Goal: Information Seeking & Learning: Understand process/instructions

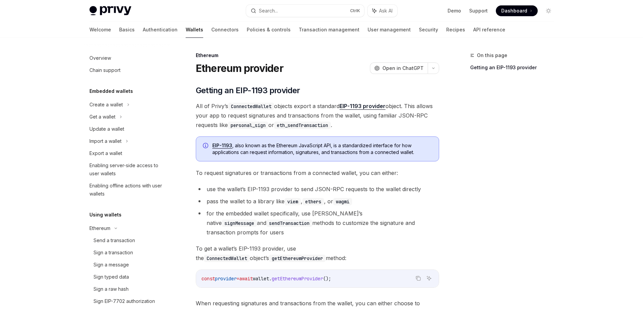
scroll to position [152, 0]
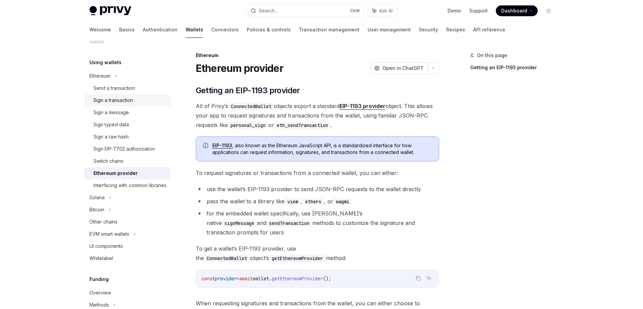
click at [120, 102] on div "Sign a transaction" at bounding box center [112, 100] width 39 height 8
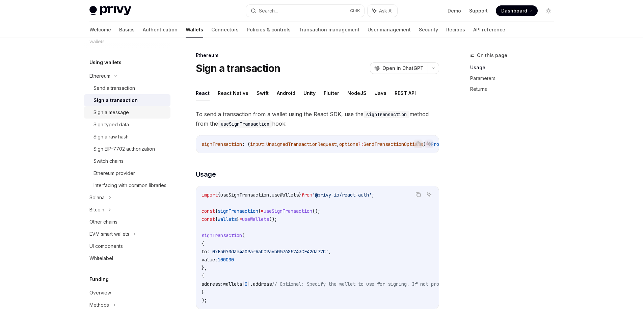
click at [125, 114] on div "Sign a message" at bounding box center [110, 112] width 35 height 8
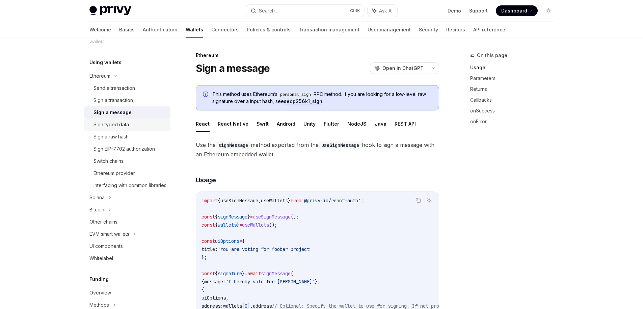
click at [125, 122] on div "Sign typed data" at bounding box center [110, 124] width 35 height 8
type textarea "*"
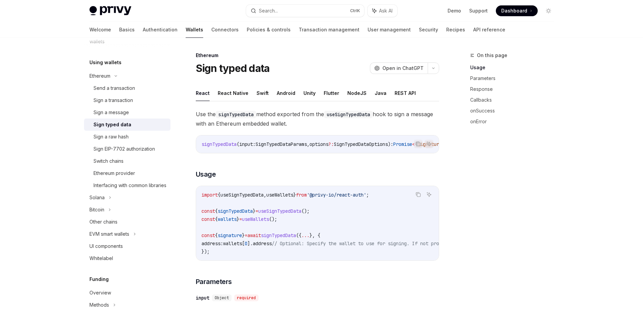
scroll to position [61, 0]
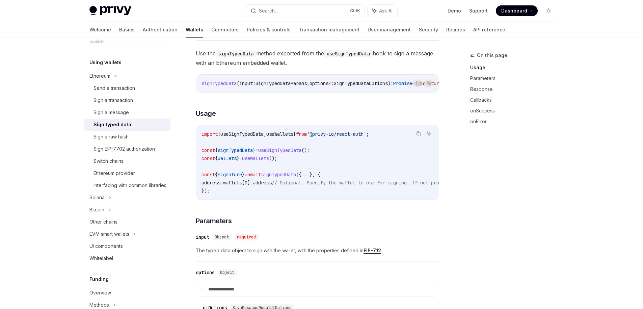
click at [296, 177] on span "signTypedData" at bounding box center [278, 174] width 35 height 6
click at [299, 186] on span "// Optional: Specify the wallet to use for signing. If not provided, the first …" at bounding box center [405, 182] width 267 height 6
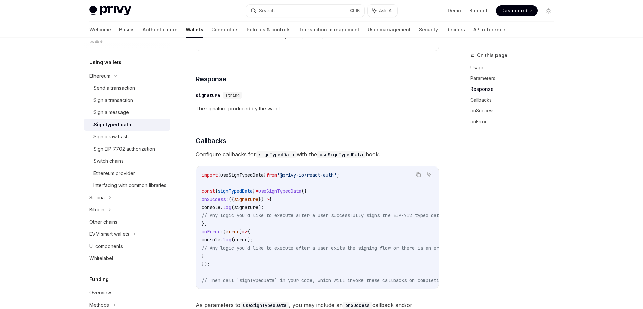
scroll to position [486, 0]
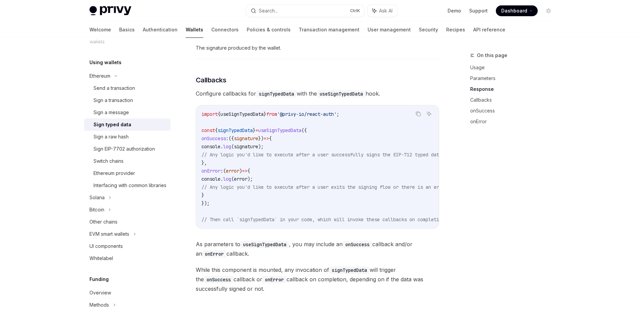
drag, startPoint x: 340, startPoint y: 232, endPoint x: 423, endPoint y: 231, distance: 83.3
click at [423, 228] on div "import { useSignTypedData } from '@privy-io/react-auth' ; const { signTypedData…" at bounding box center [317, 166] width 243 height 123
